Goal: Task Accomplishment & Management: Manage account settings

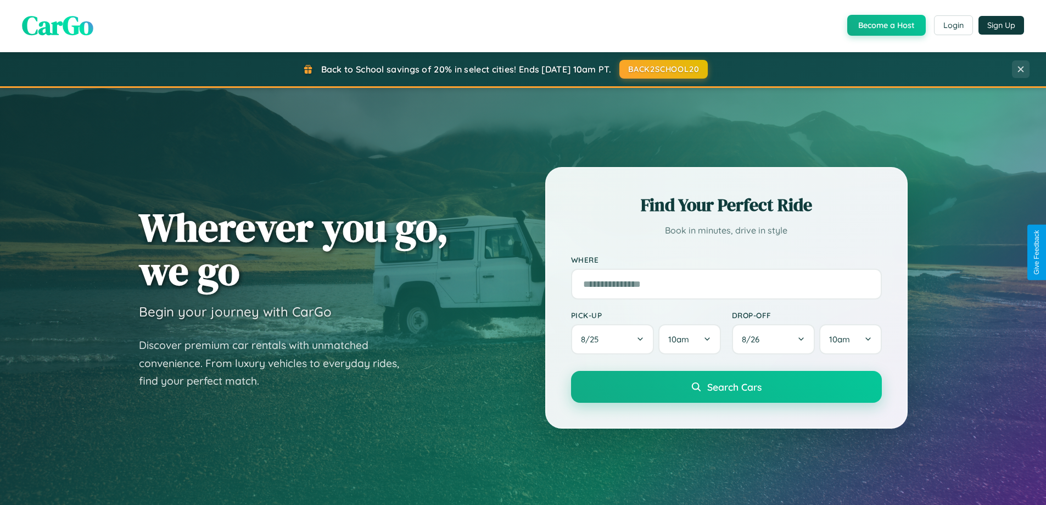
scroll to position [756, 0]
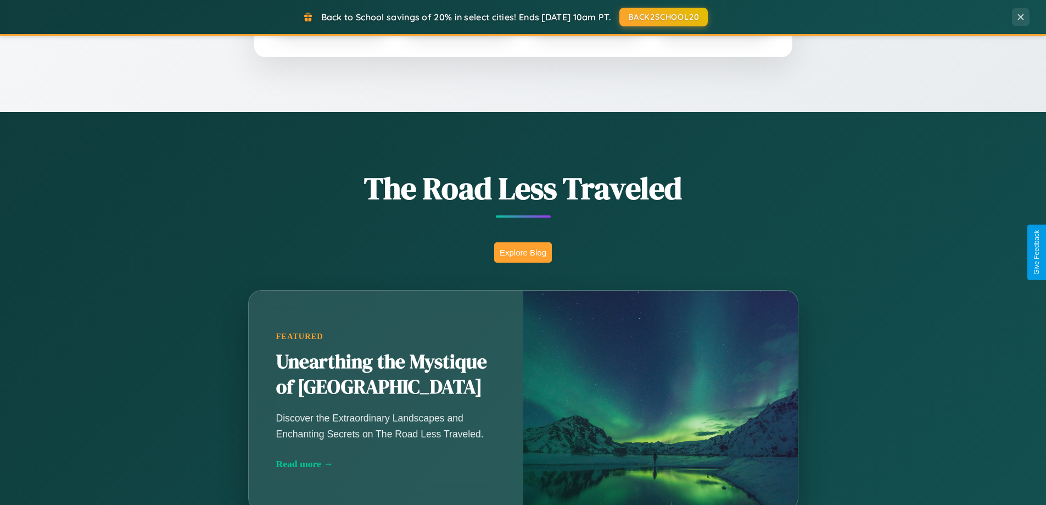
click at [523, 252] on button "Explore Blog" at bounding box center [523, 252] width 58 height 20
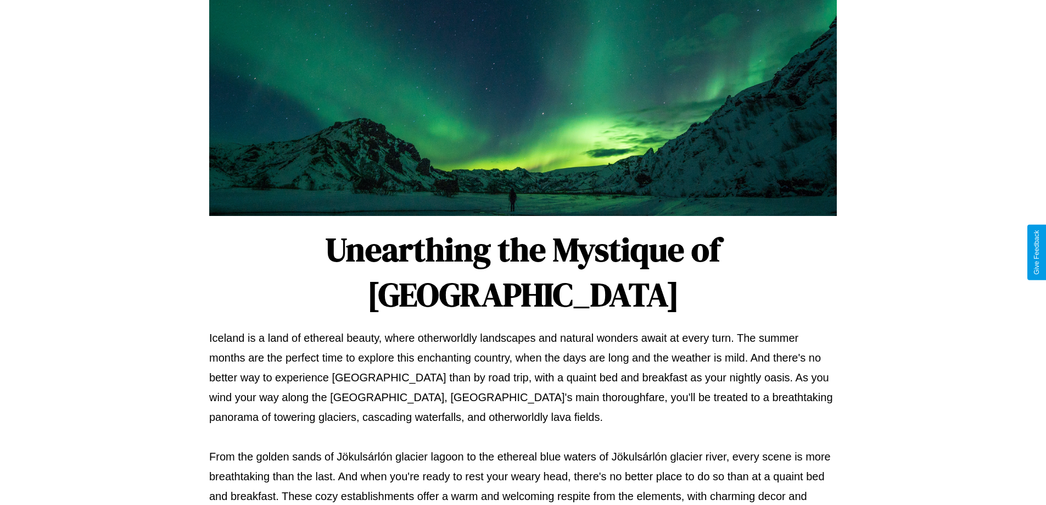
scroll to position [355, 0]
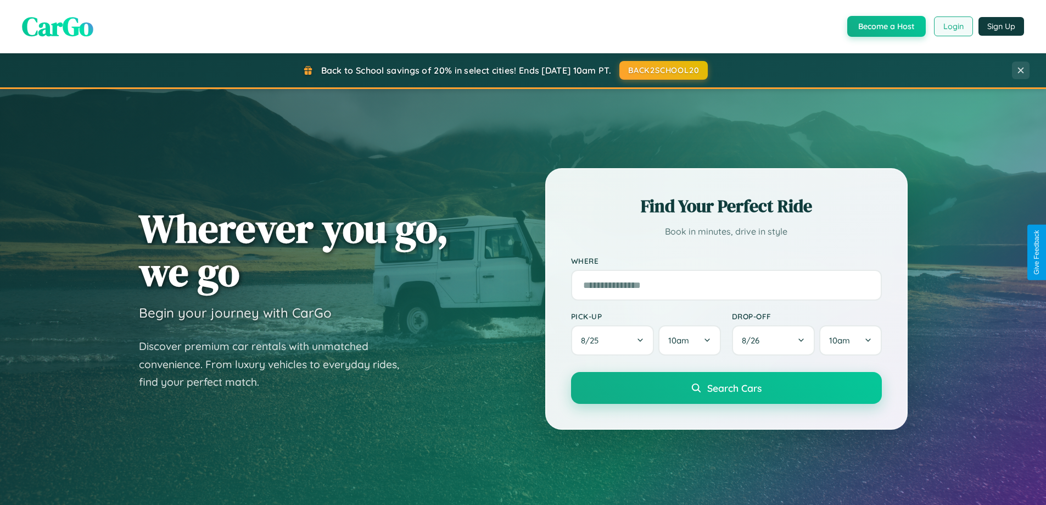
click at [953, 26] on button "Login" at bounding box center [953, 26] width 39 height 20
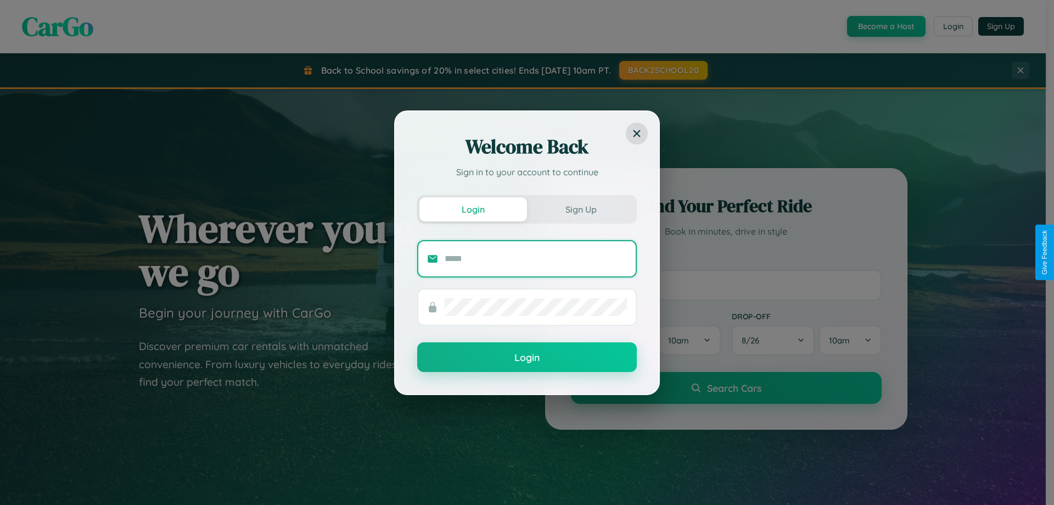
click at [536, 258] on input "text" at bounding box center [536, 259] width 182 height 18
type input "**********"
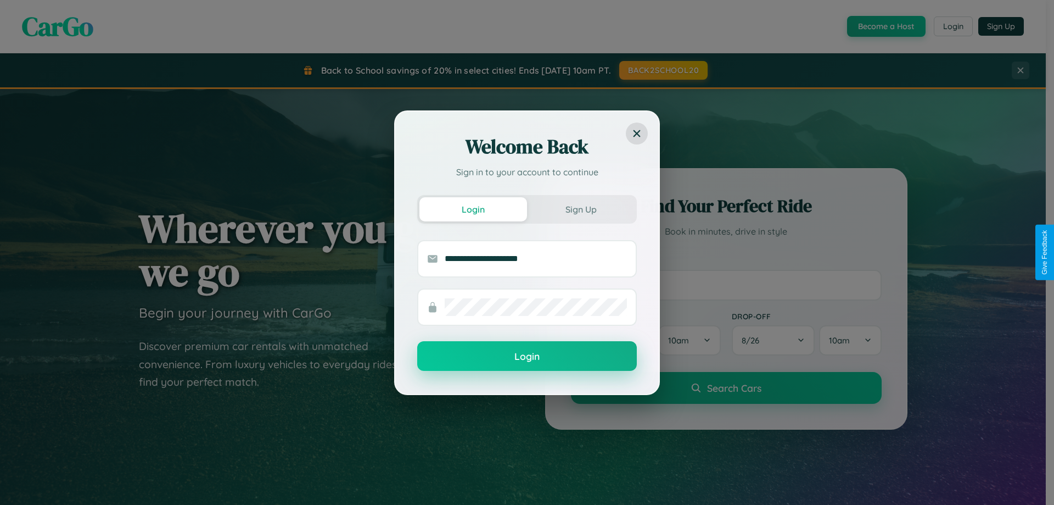
click at [527, 356] on button "Login" at bounding box center [527, 356] width 220 height 30
